Goal: Task Accomplishment & Management: Complete application form

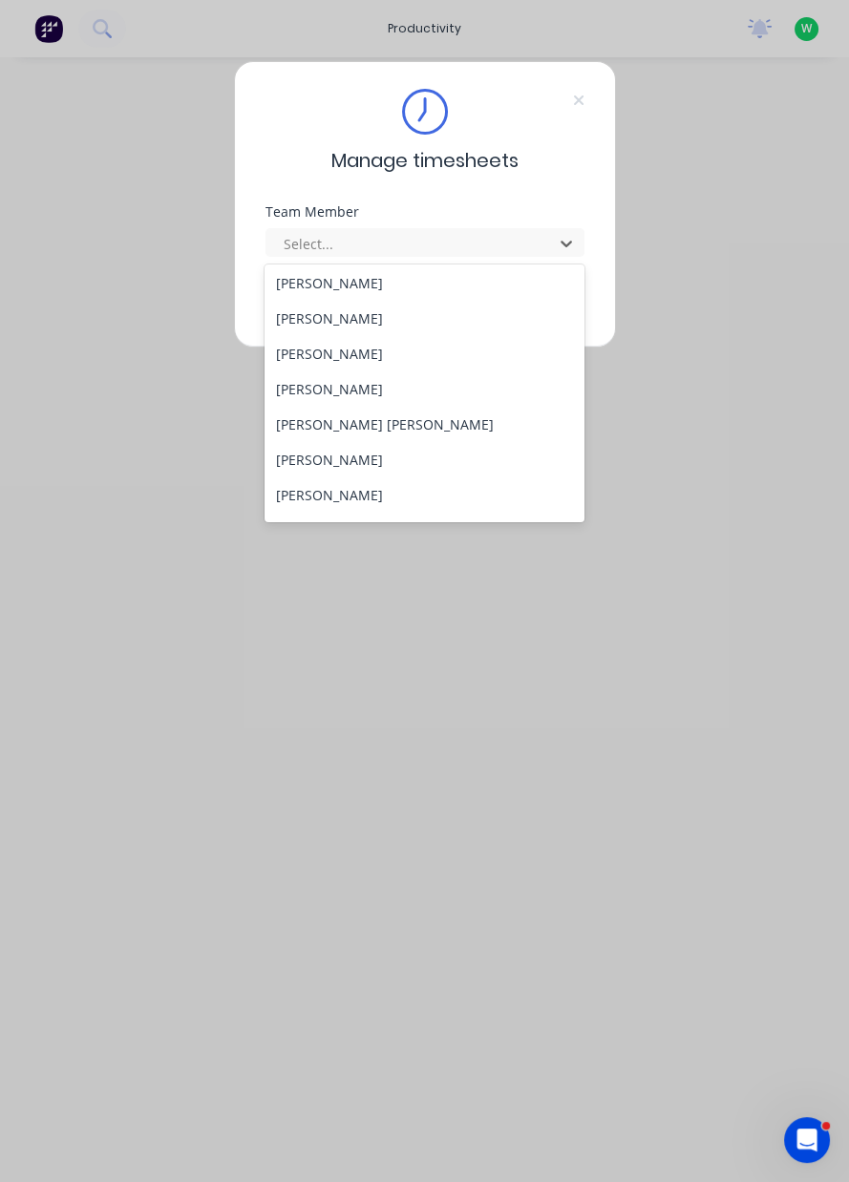
scroll to position [139, 0]
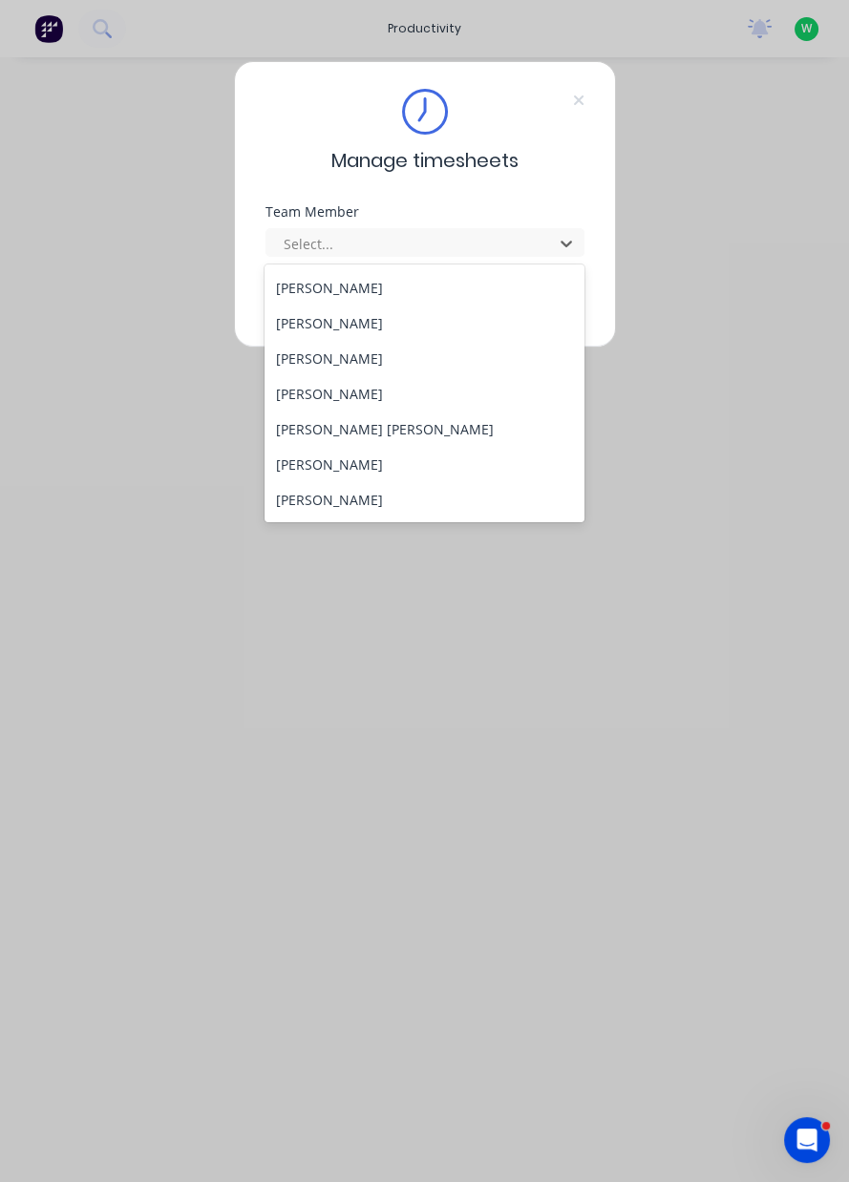
click at [316, 466] on div "[PERSON_NAME]" at bounding box center [424, 464] width 320 height 35
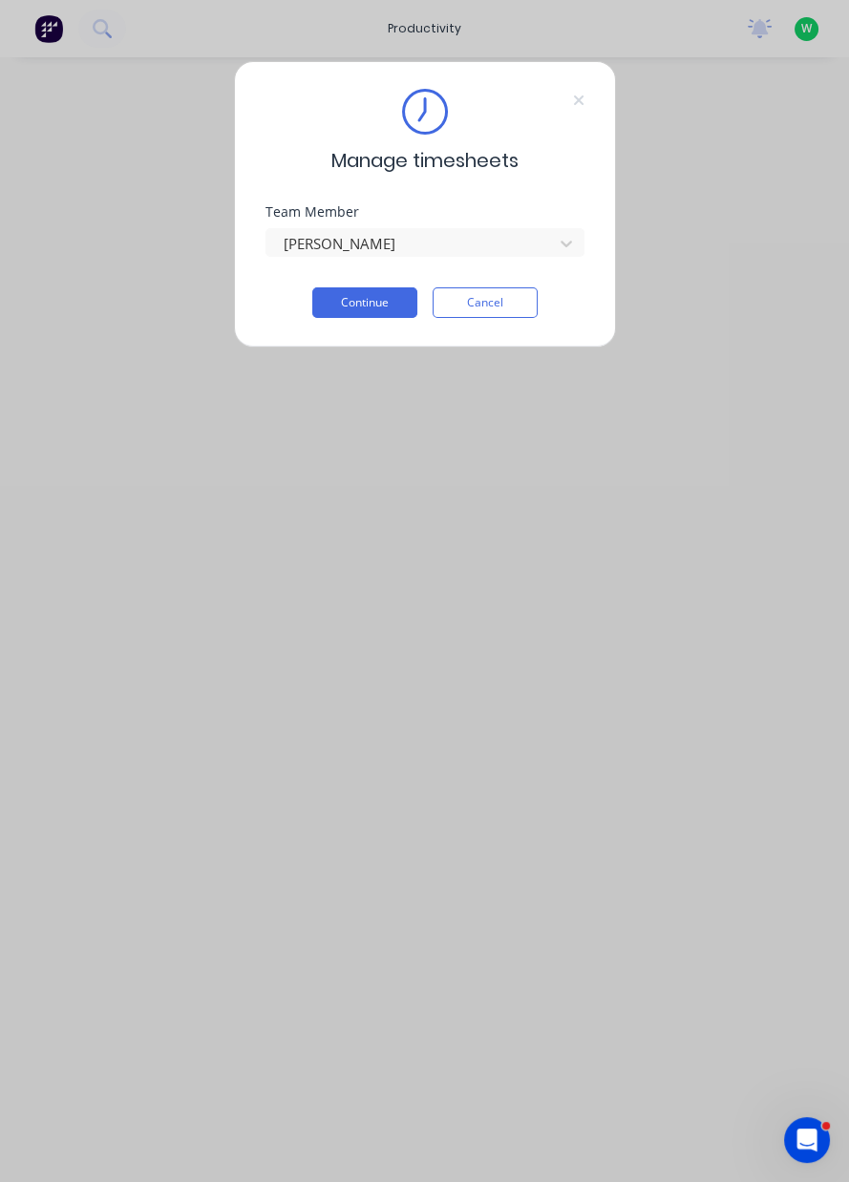
click at [364, 305] on button "Continue" at bounding box center [364, 302] width 105 height 31
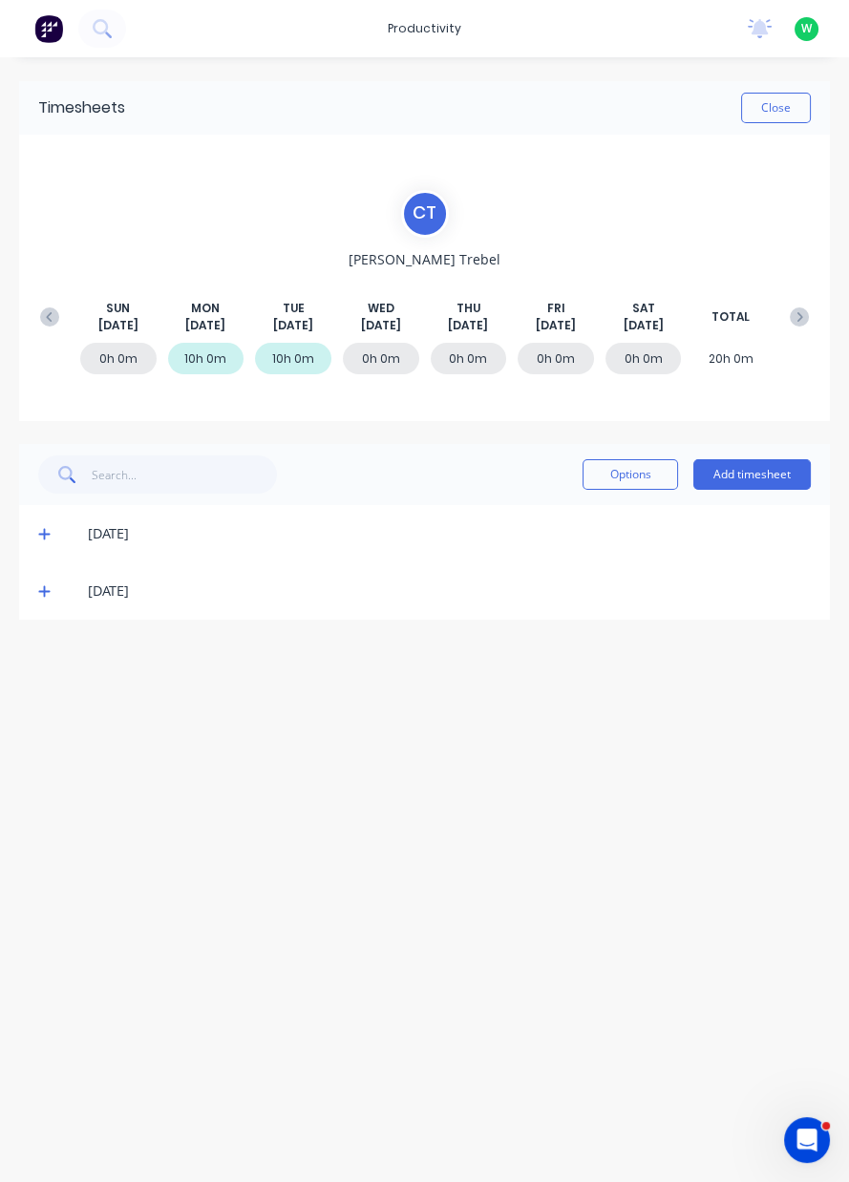
click at [766, 476] on button "Add timesheet" at bounding box center [751, 474] width 117 height 31
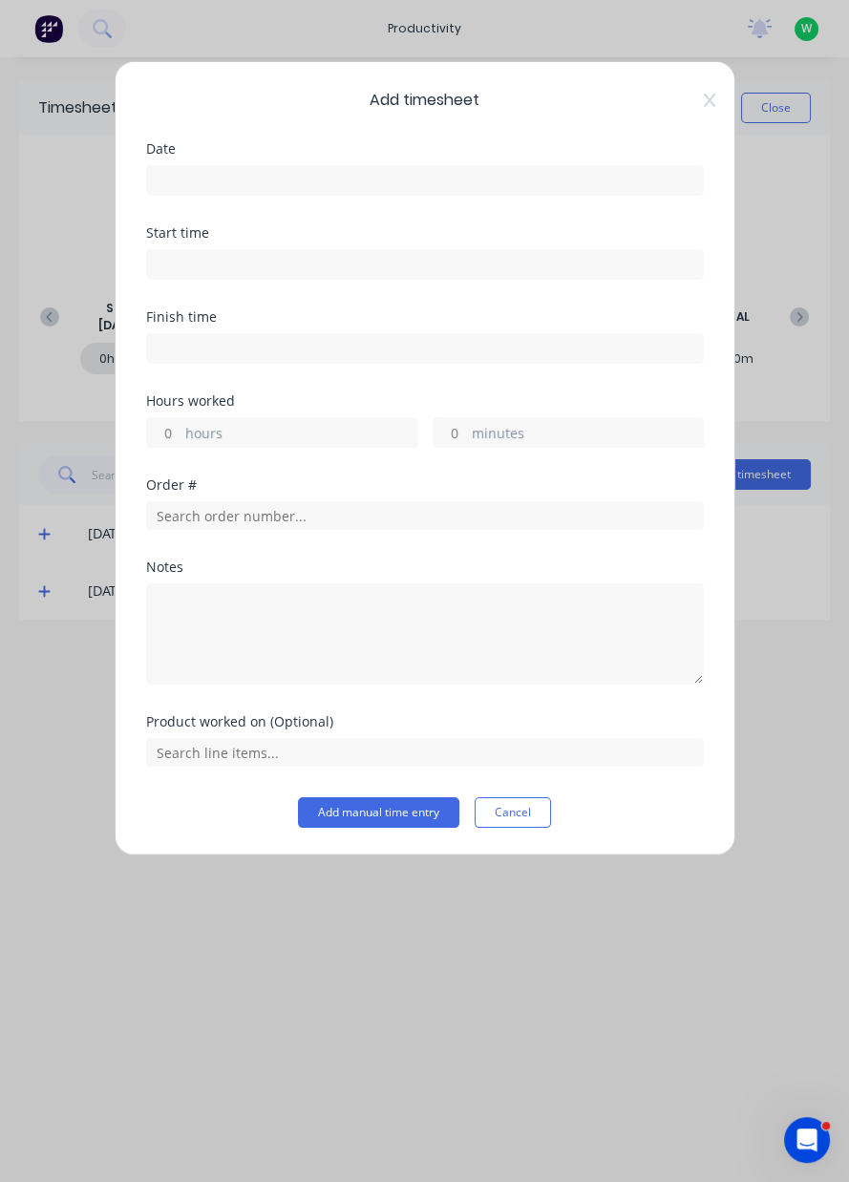
click at [222, 179] on input at bounding box center [425, 180] width 556 height 29
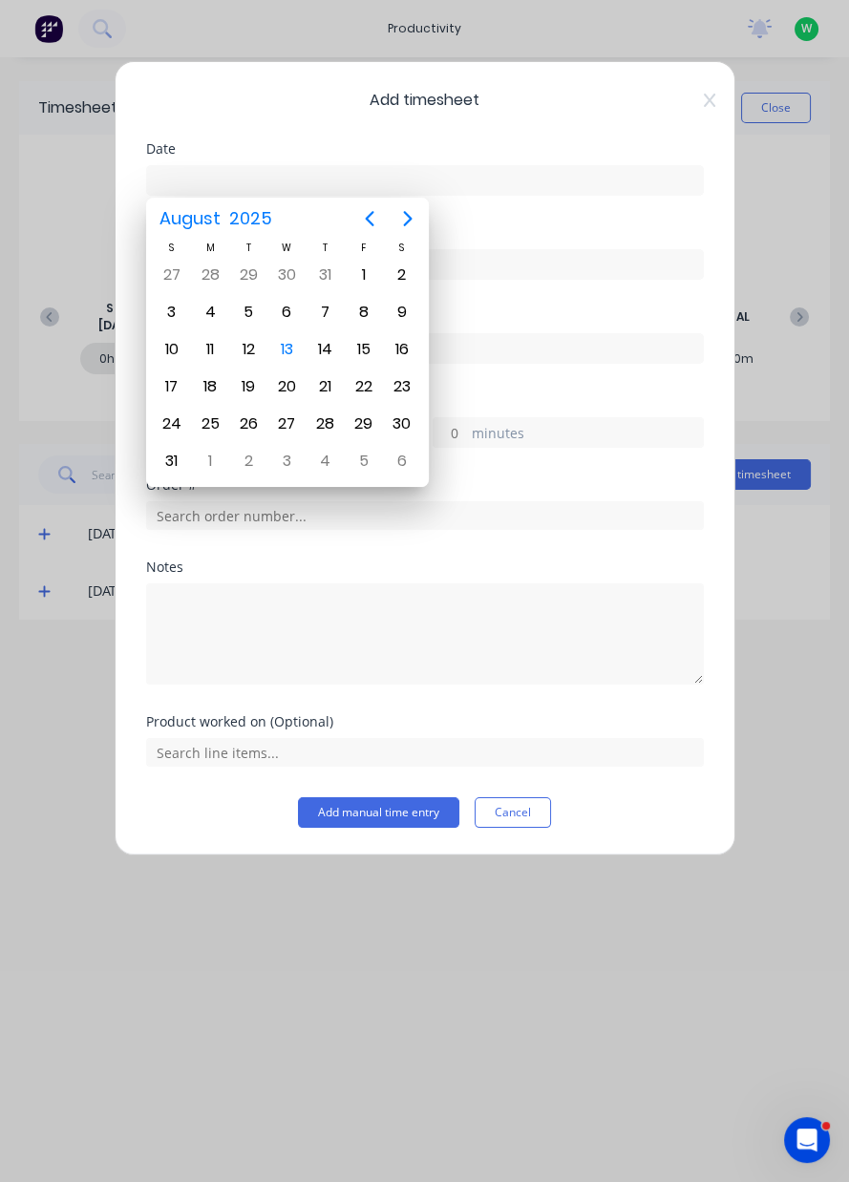
click at [291, 349] on div "13" at bounding box center [286, 349] width 29 height 29
type input "[DATE]"
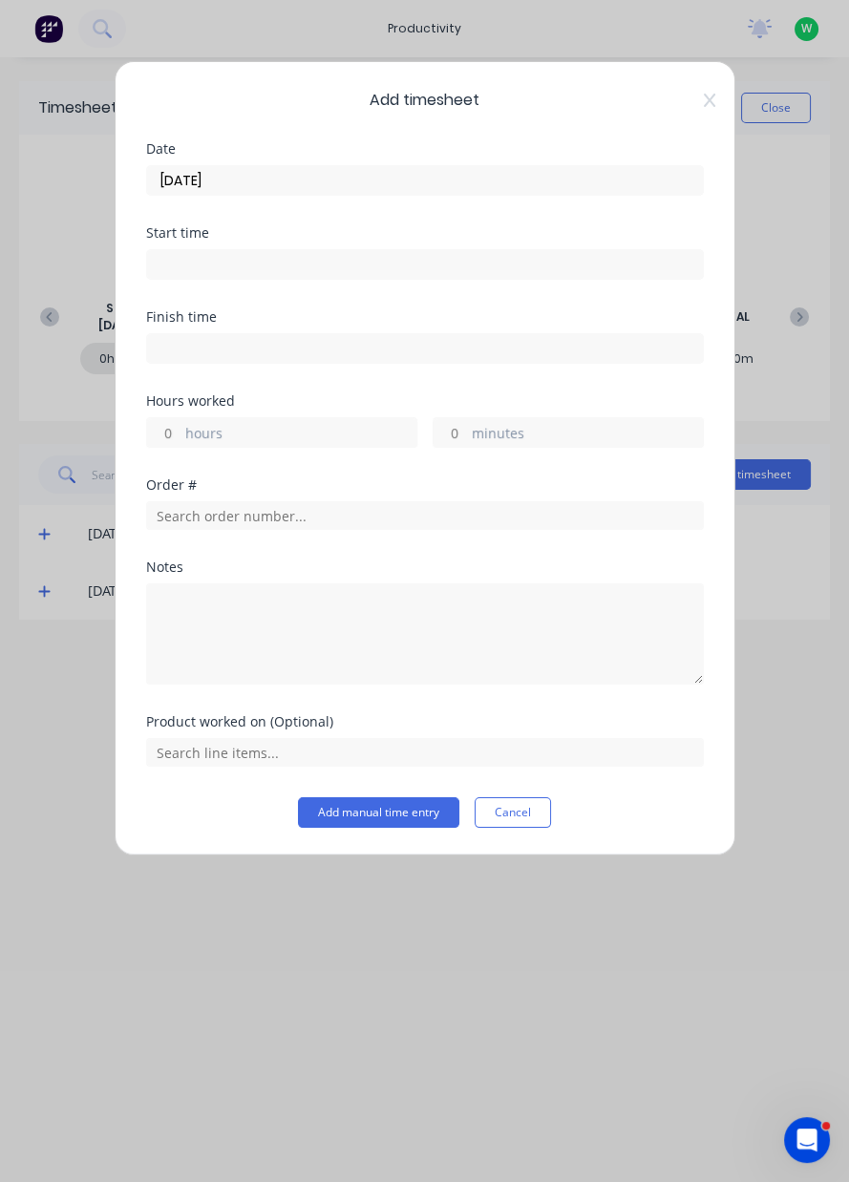
click at [212, 429] on label "hours" at bounding box center [300, 435] width 231 height 24
click at [180, 429] on input "hours" at bounding box center [163, 432] width 33 height 29
type input "10"
click at [268, 513] on input "text" at bounding box center [425, 515] width 558 height 29
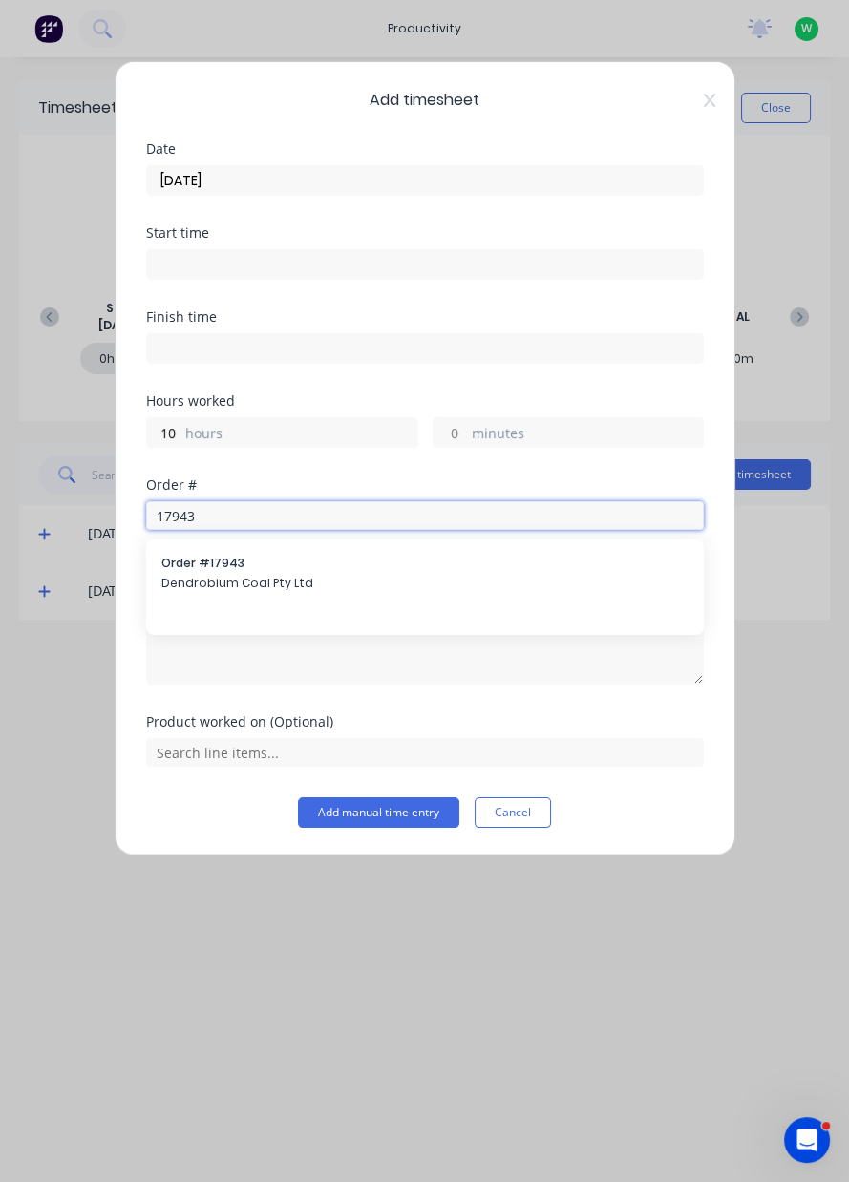
type input "17943"
click at [212, 581] on span "Dendrobium Coal Pty Ltd" at bounding box center [424, 583] width 527 height 17
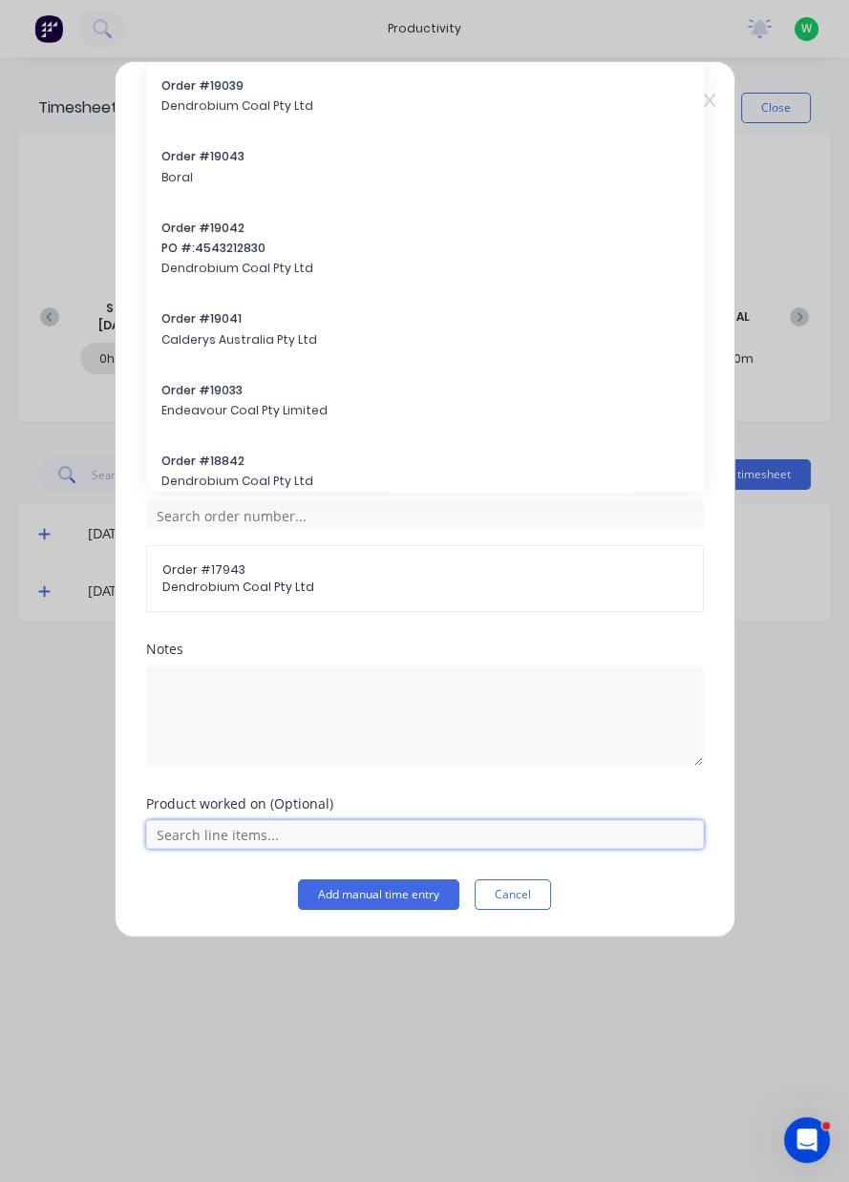
click at [258, 826] on input "text" at bounding box center [425, 834] width 558 height 29
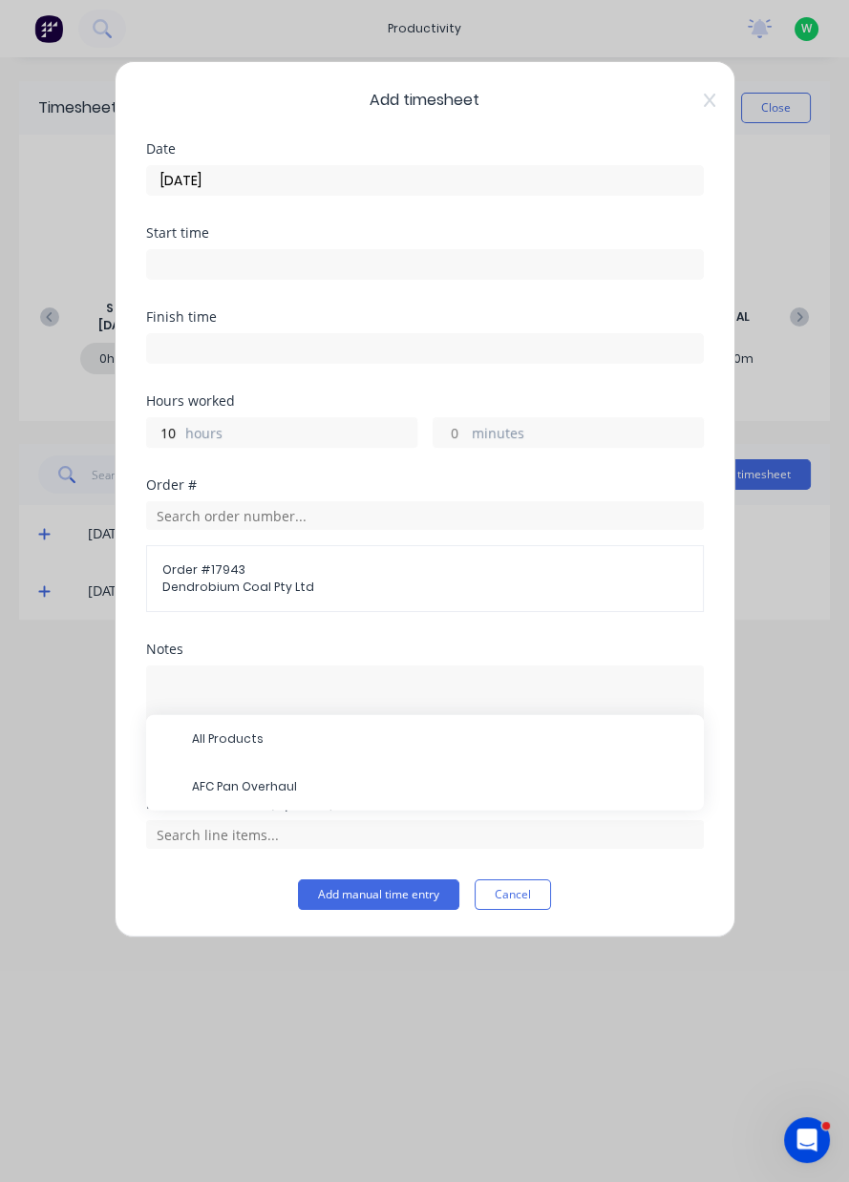
click at [253, 778] on span "AFC Pan Overhaul" at bounding box center [440, 786] width 496 height 17
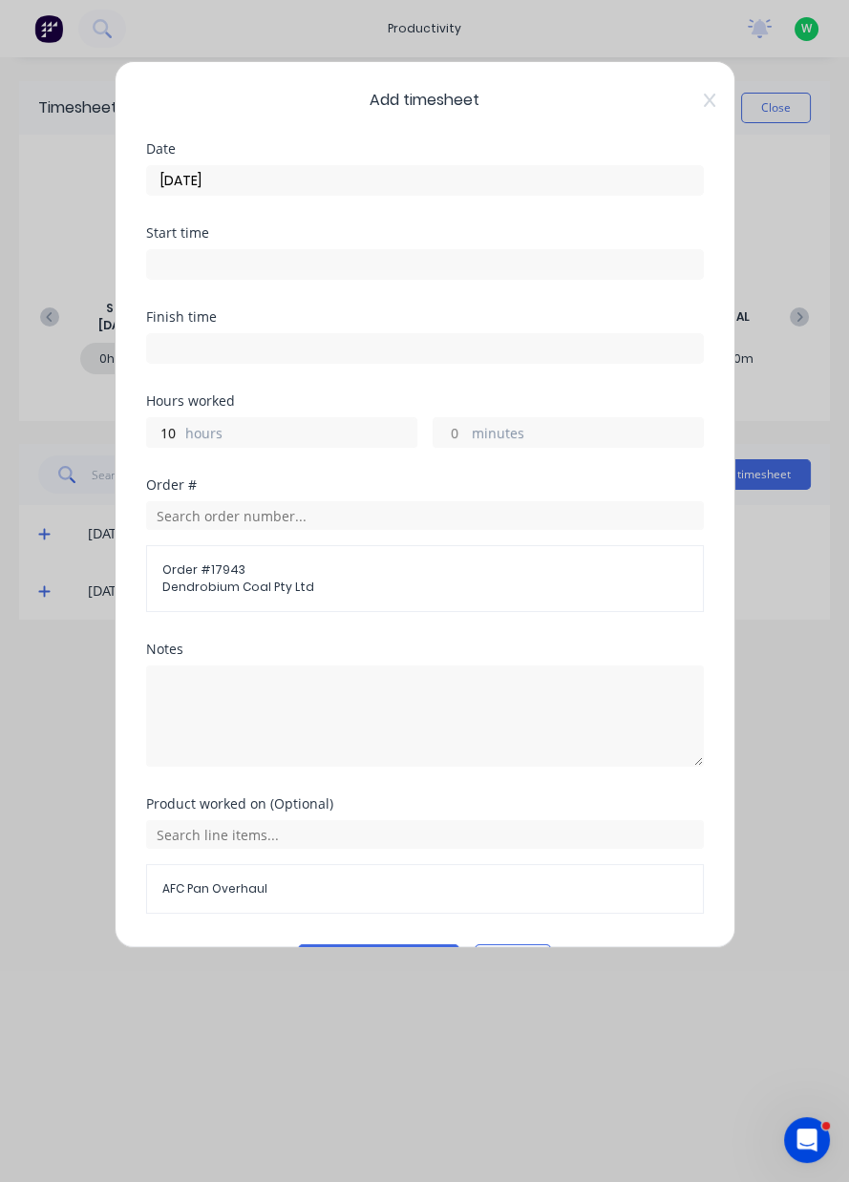
click at [372, 952] on button "Add manual time entry" at bounding box center [378, 959] width 161 height 31
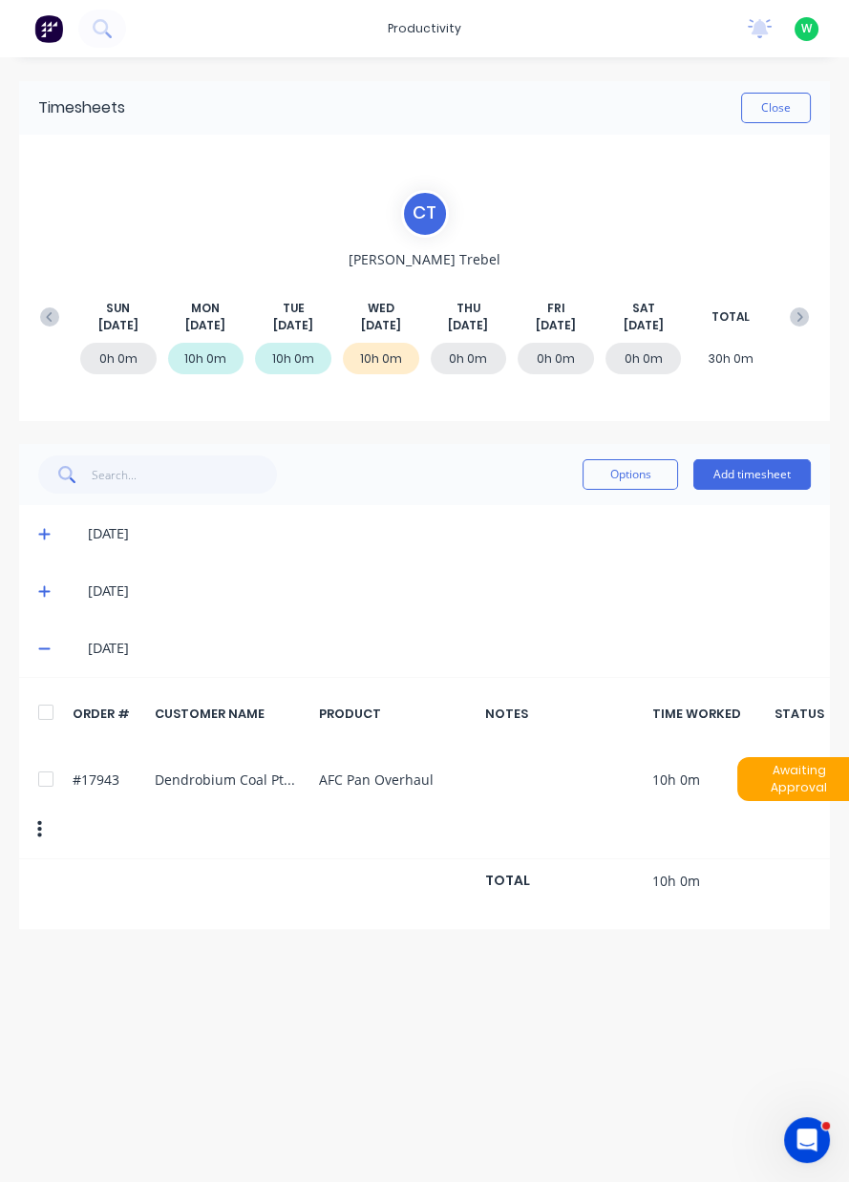
click at [786, 101] on button "Close" at bounding box center [776, 108] width 70 height 31
